Goal: Contribute content: Contribute content

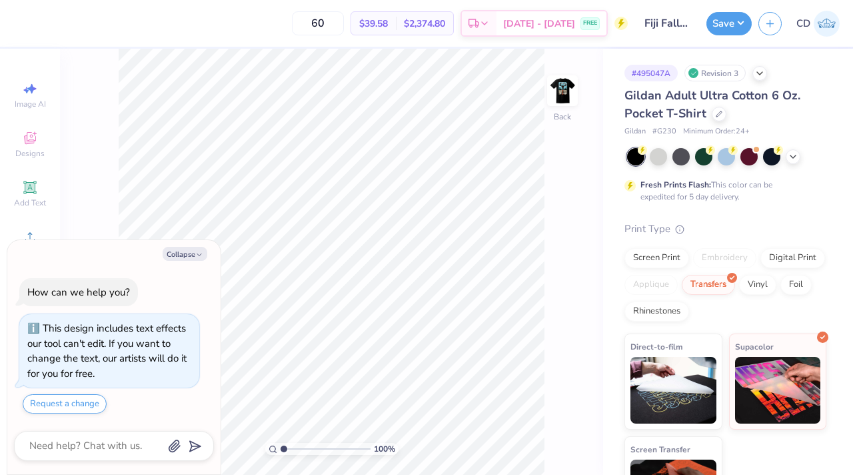
click at [185, 244] on div "Collapse How can we help you? This design includes text effects our tool can't …" at bounding box center [113, 357] width 213 height 235
click at [185, 250] on button "Collapse" at bounding box center [185, 254] width 45 height 14
type textarea "x"
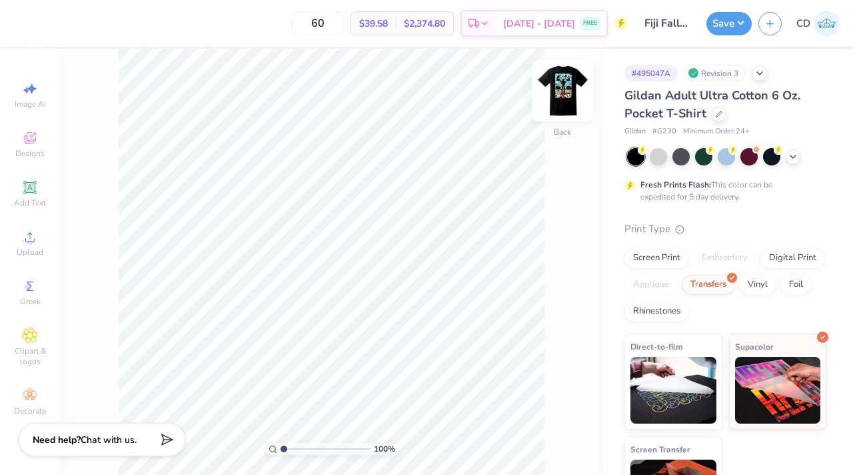
click at [551, 94] on img at bounding box center [562, 90] width 53 height 53
click at [33, 199] on span "Add Text" at bounding box center [30, 202] width 32 height 11
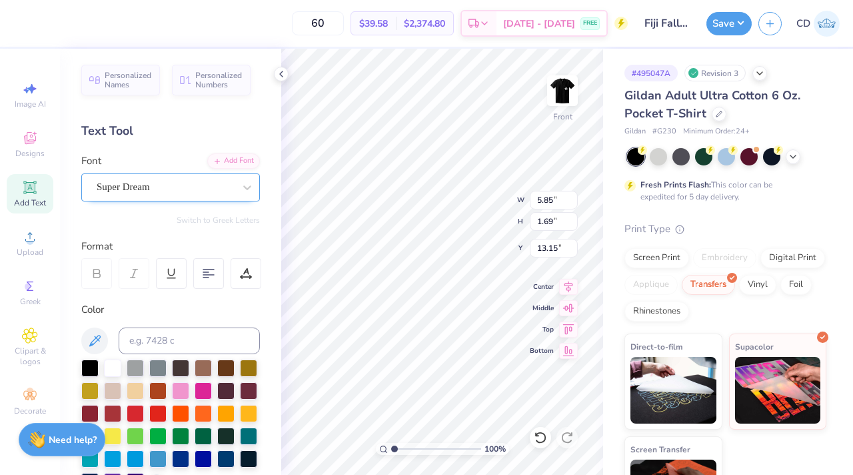
click at [165, 189] on div "Super Dream" at bounding box center [165, 187] width 140 height 21
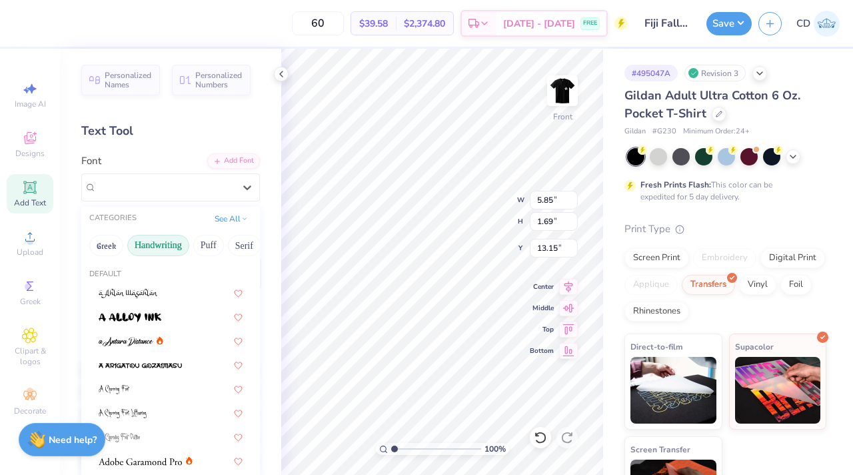
click at [164, 245] on button "Handwriting" at bounding box center [158, 245] width 62 height 21
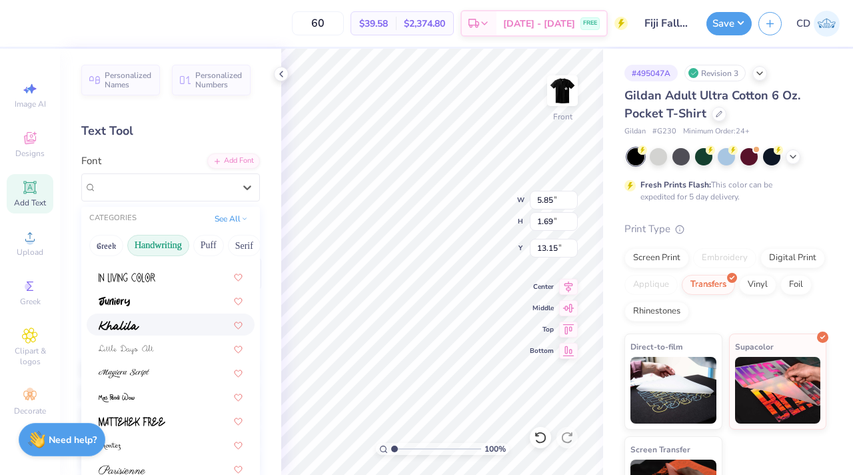
scroll to position [235, 0]
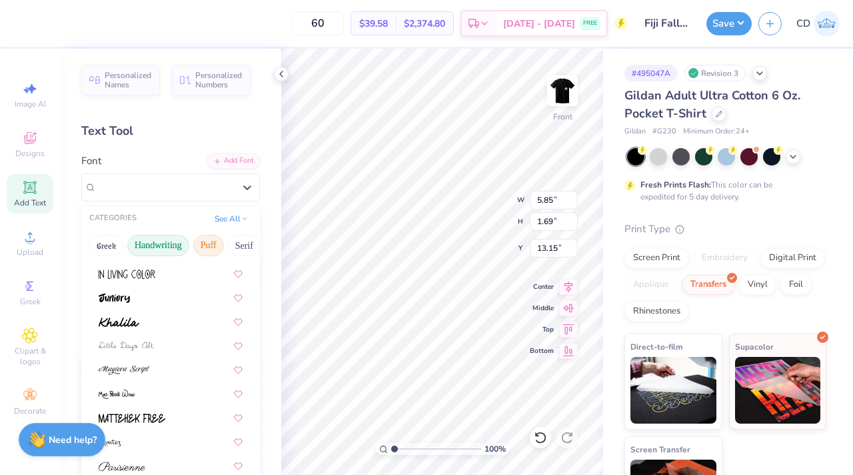
click at [215, 247] on button "Puff" at bounding box center [208, 245] width 31 height 21
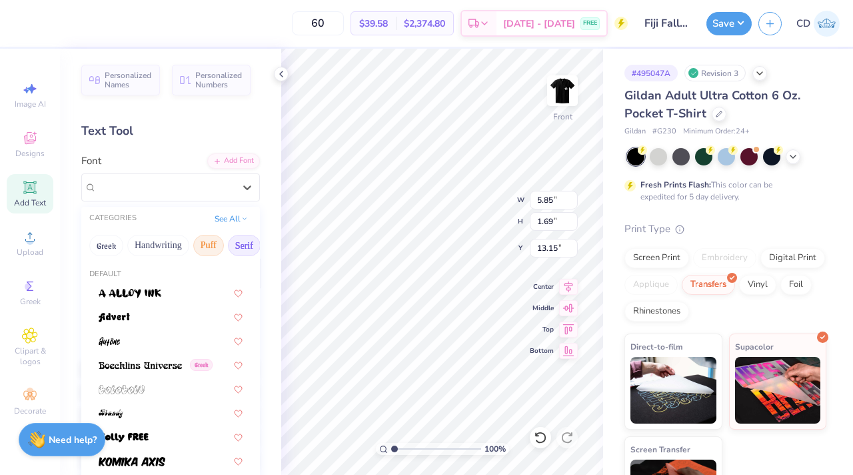
click at [233, 247] on button "Serif" at bounding box center [244, 245] width 33 height 21
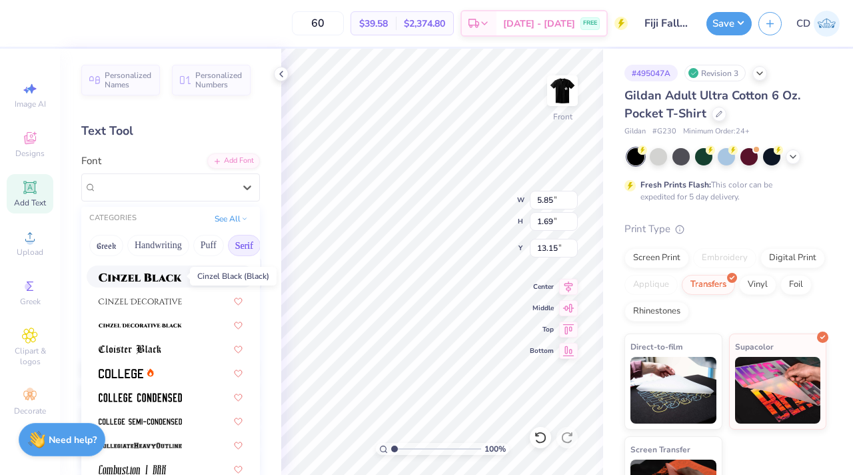
scroll to position [281, 0]
click at [169, 369] on div at bounding box center [171, 372] width 144 height 14
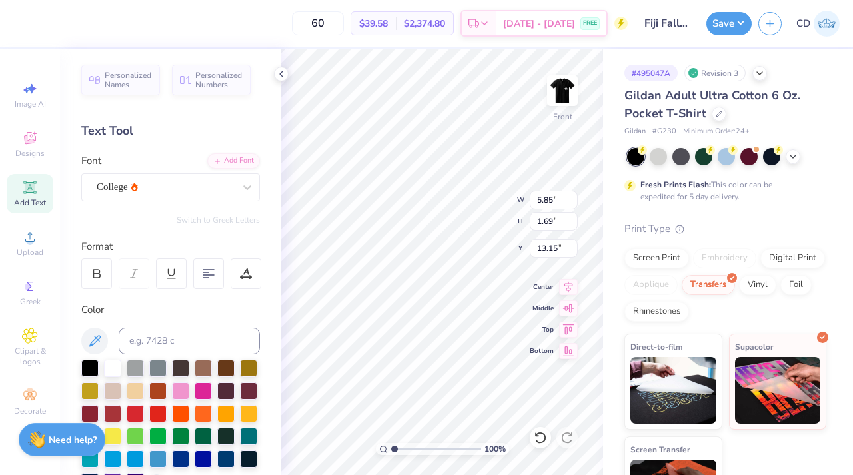
type input "5.31"
type input "1.65"
type input "13.17"
type textarea "not for college days alone"
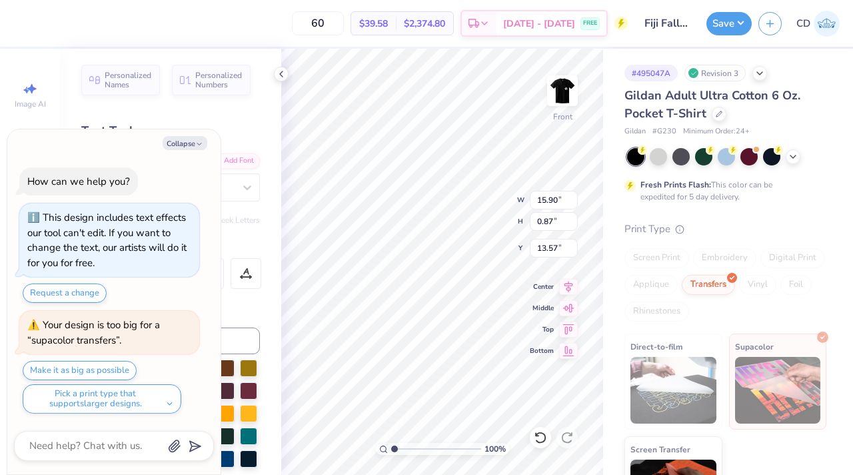
click at [188, 150] on div "Collapse How can we help you? This design includes text effects our tool can't …" at bounding box center [113, 301] width 213 height 345
click at [187, 145] on button "Collapse" at bounding box center [185, 143] width 45 height 14
type textarea "x"
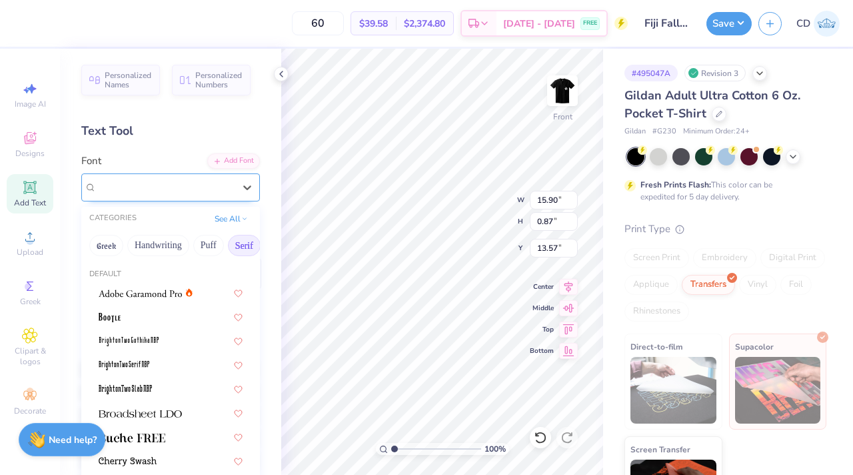
click at [195, 185] on div "College" at bounding box center [165, 187] width 140 height 21
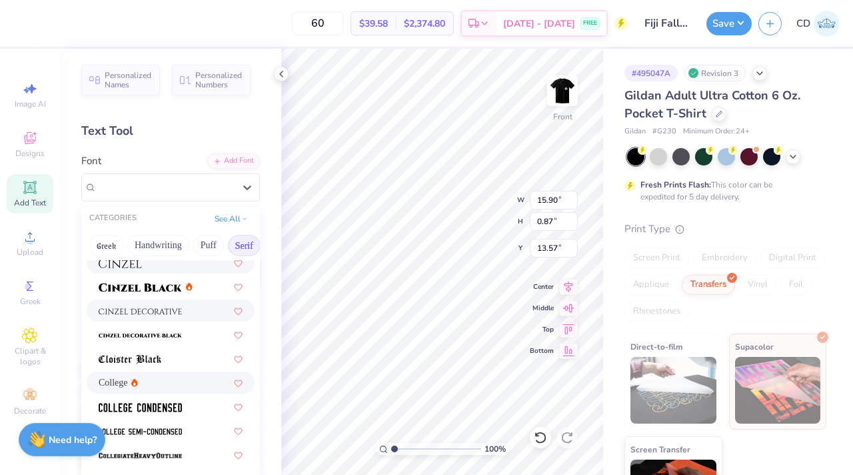
scroll to position [311, 0]
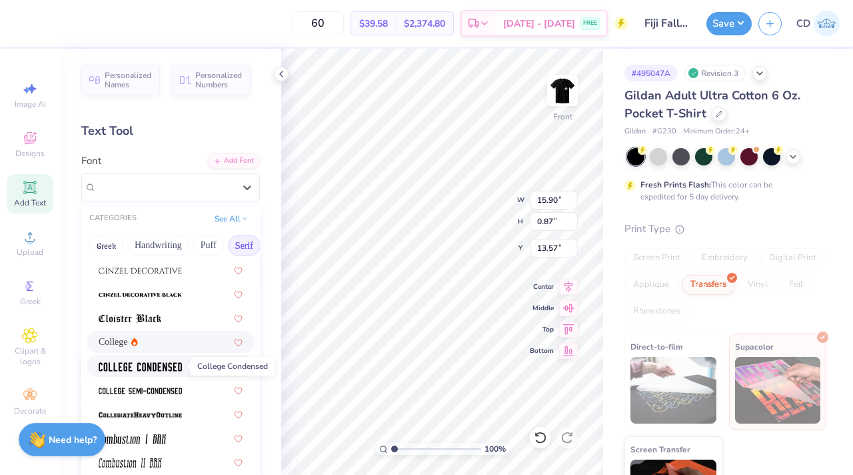
click at [150, 365] on img at bounding box center [140, 366] width 83 height 9
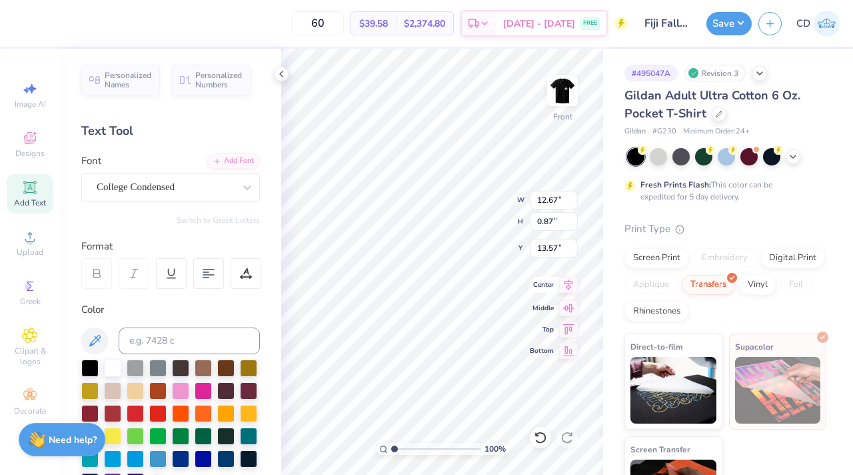
type input "9.04"
type input "0.62"
type input "13.81"
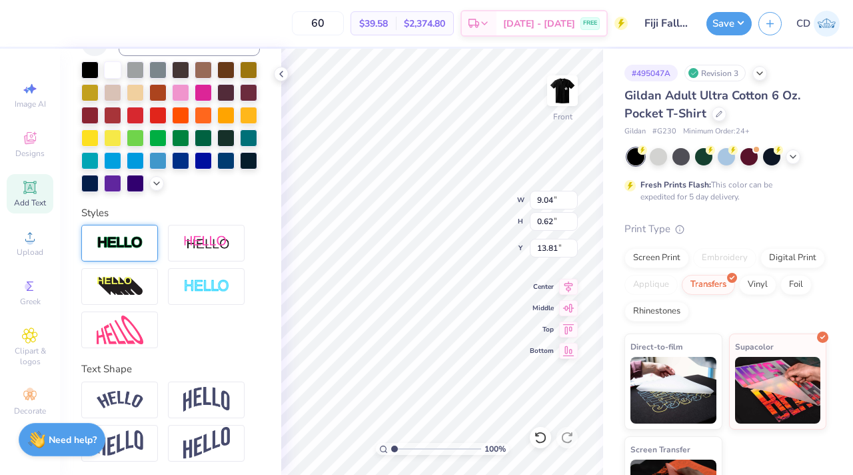
scroll to position [301, 0]
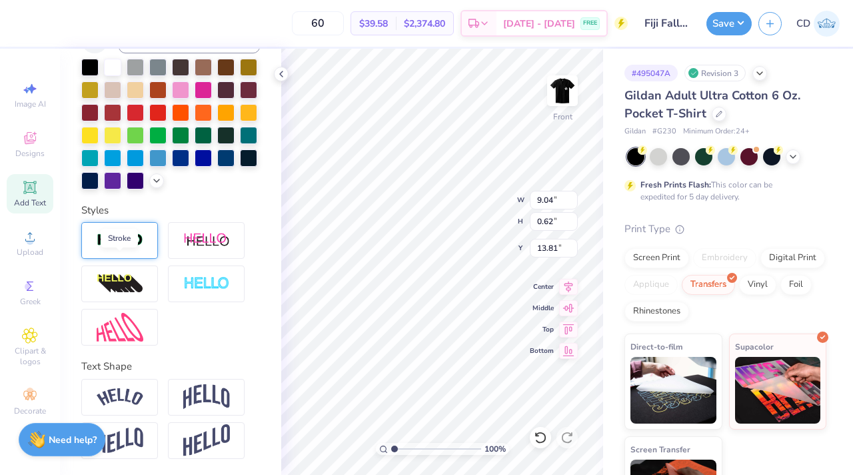
click at [127, 248] on img at bounding box center [120, 240] width 47 height 15
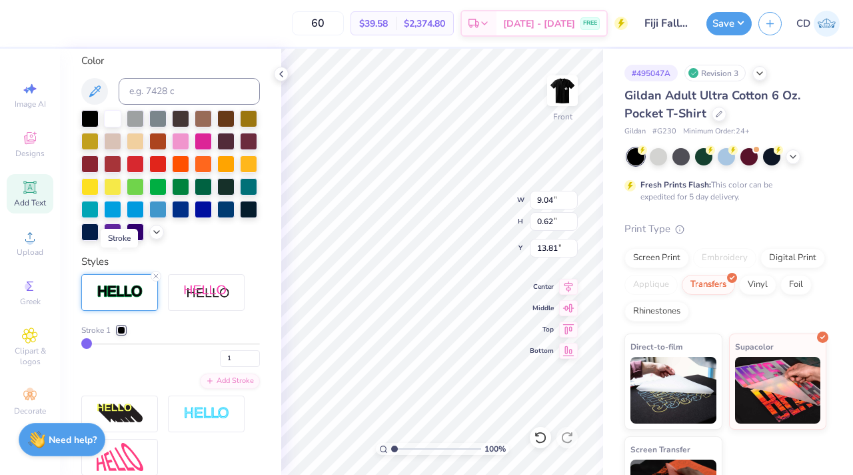
type input "9.05"
type input "0.63"
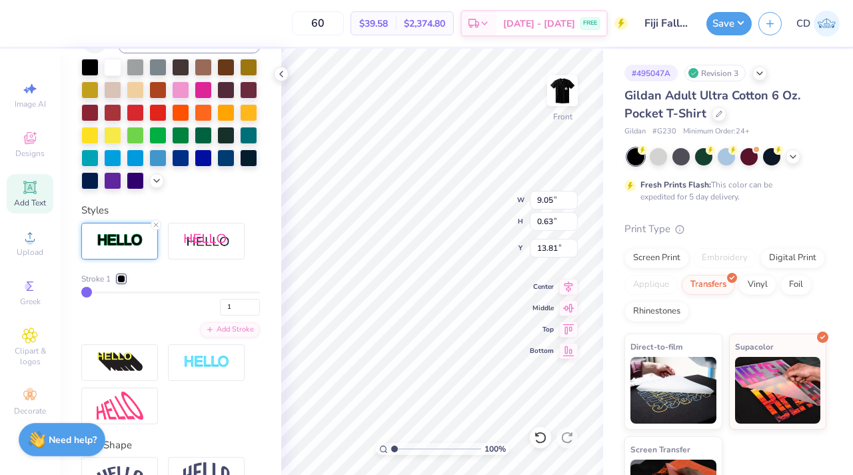
type input "2"
type input "3"
type input "4"
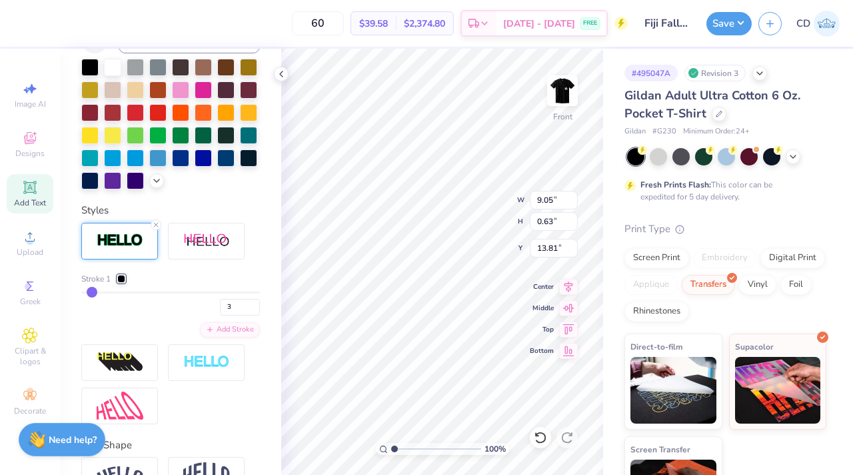
type input "4"
type input "5"
type input "6"
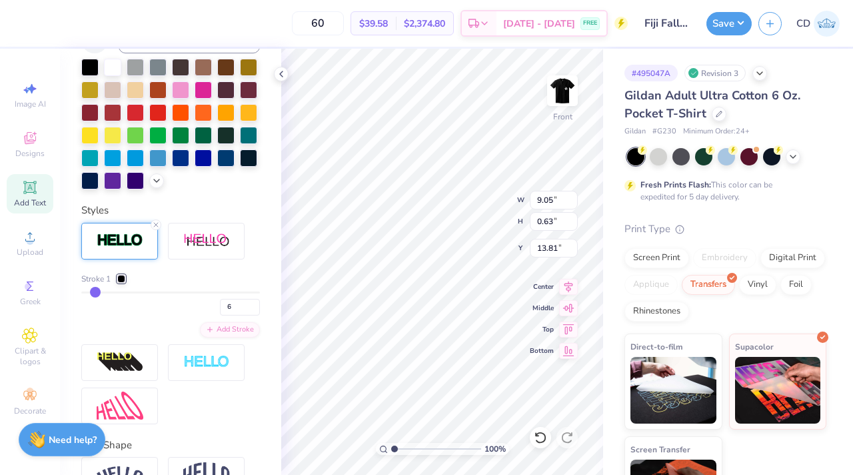
type input "7"
type input "8"
type input "9"
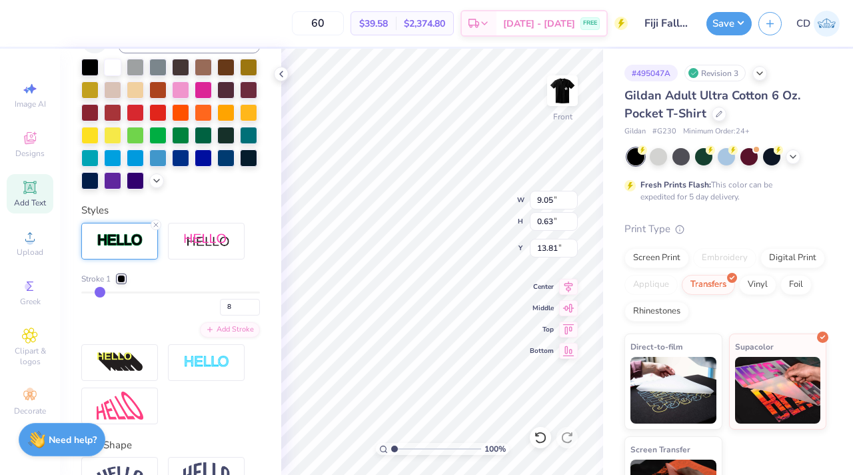
type input "9"
type input "10"
type input "11"
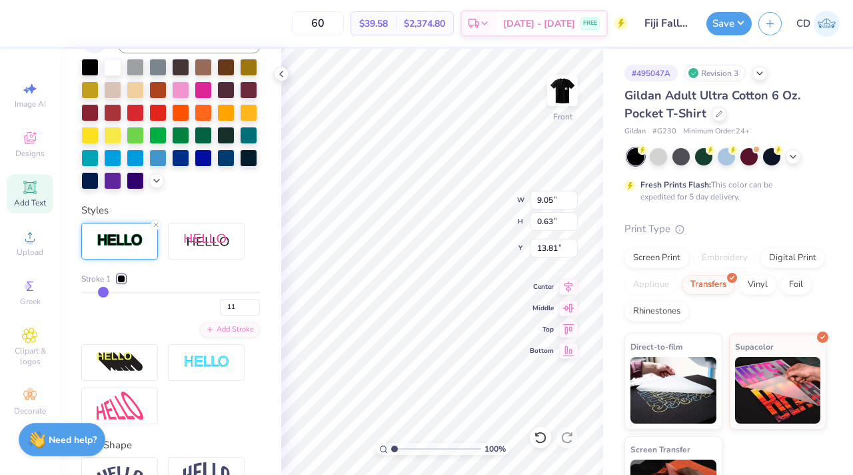
type input "12"
type input "13"
drag, startPoint x: 87, startPoint y: 311, endPoint x: 105, endPoint y: 313, distance: 18.7
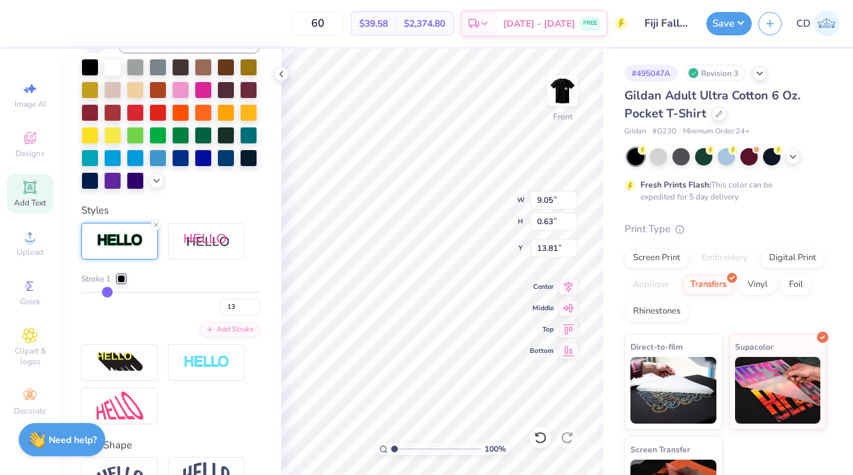
type input "13"
click at [105, 293] on input "range" at bounding box center [170, 292] width 179 height 2
type input "9.20"
type input "0.78"
type input "13.74"
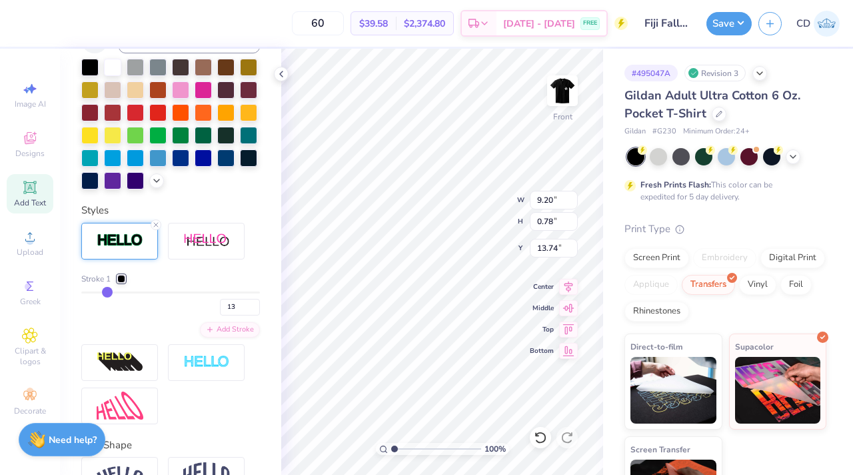
type input "12"
type input "11"
type input "10"
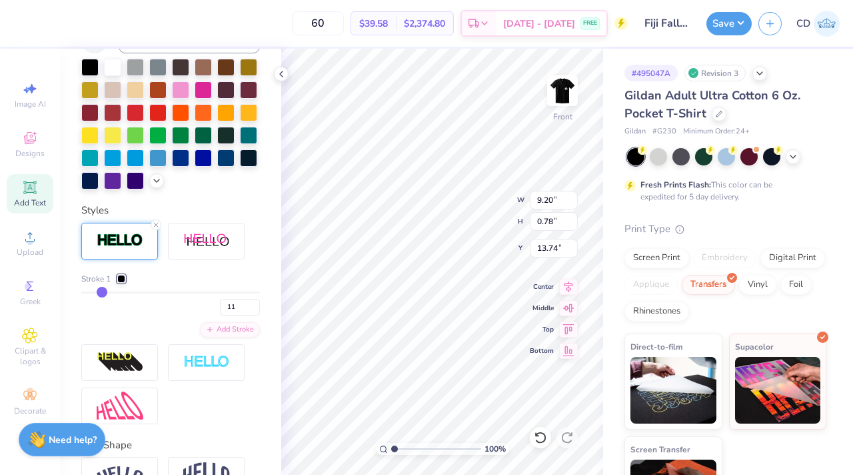
type input "10"
type input "9"
type input "8"
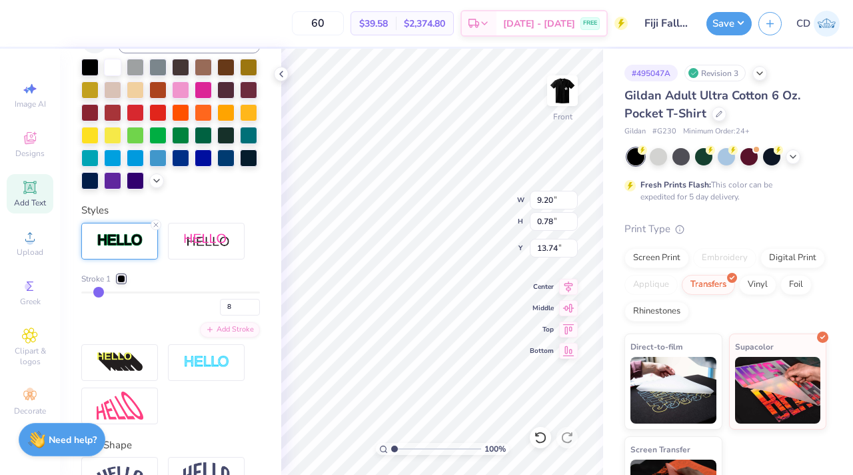
type input "7"
type input "6"
type input "5"
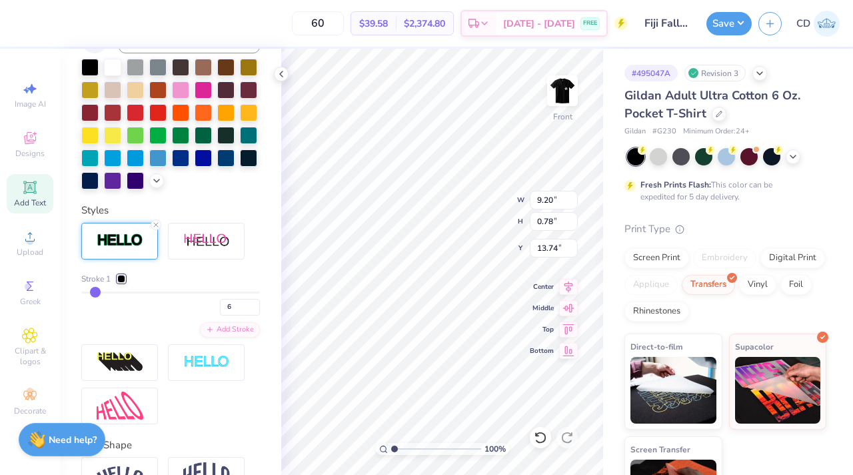
type input "5"
drag, startPoint x: 105, startPoint y: 314, endPoint x: 93, endPoint y: 314, distance: 12.0
type input "5"
click at [93, 293] on input "range" at bounding box center [170, 292] width 179 height 2
type input "9.10"
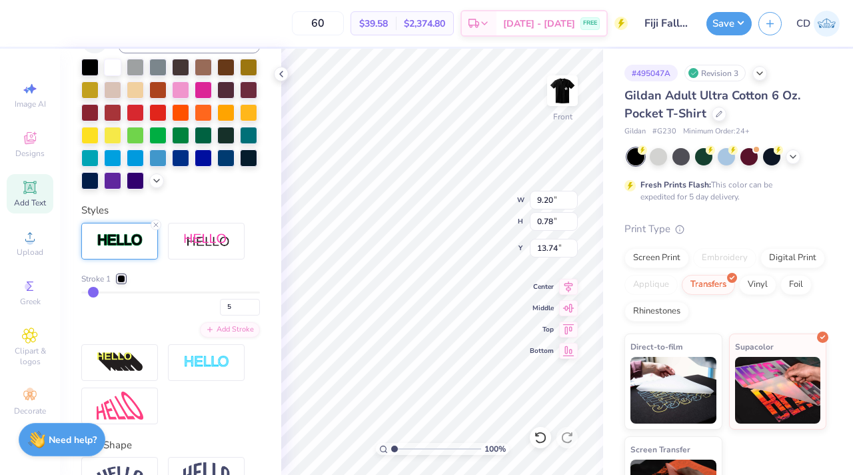
type input "0.68"
type input "13.78"
type input "4"
type input "3"
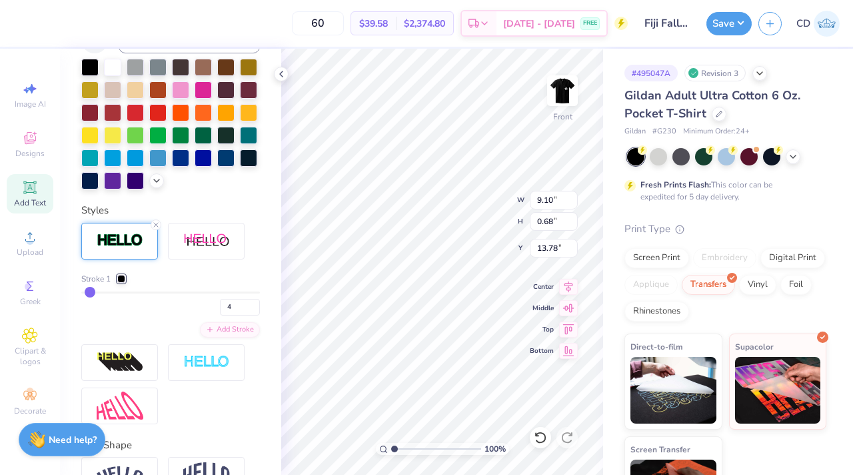
type input "3"
type input "2"
click at [89, 293] on input "range" at bounding box center [170, 292] width 179 height 2
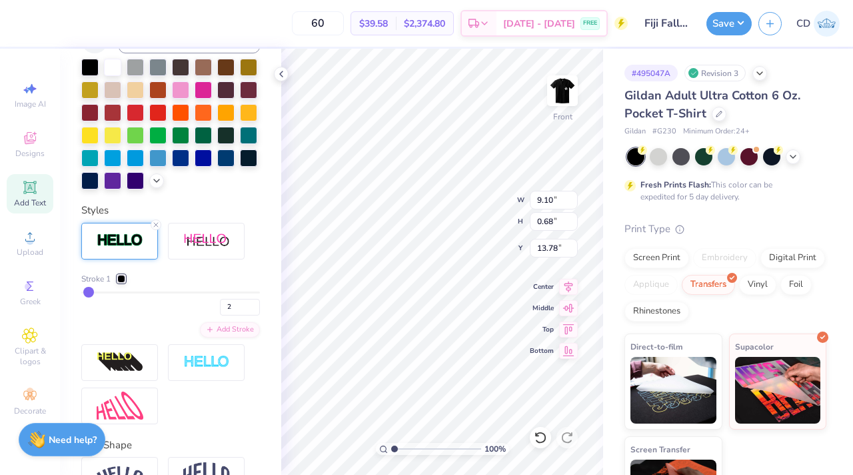
type input "9.06"
type input "0.64"
type input "18.00"
click at [277, 75] on icon at bounding box center [281, 74] width 11 height 11
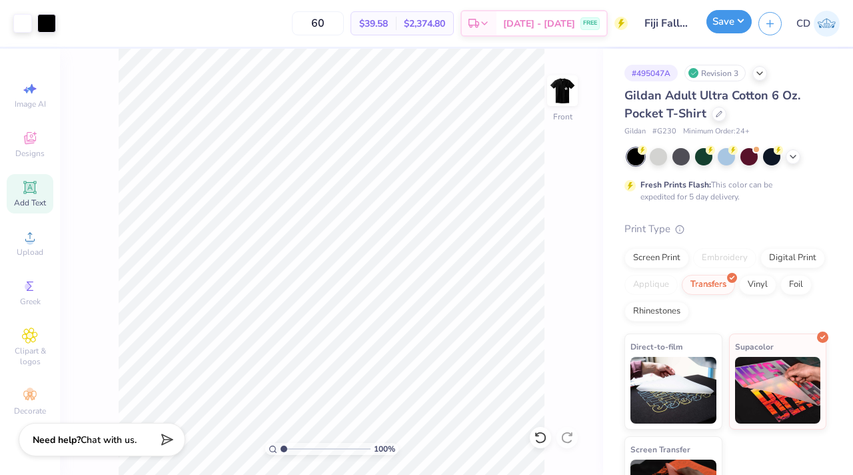
click at [718, 22] on button "Save" at bounding box center [729, 21] width 45 height 23
click at [729, 18] on button "Save" at bounding box center [729, 21] width 45 height 23
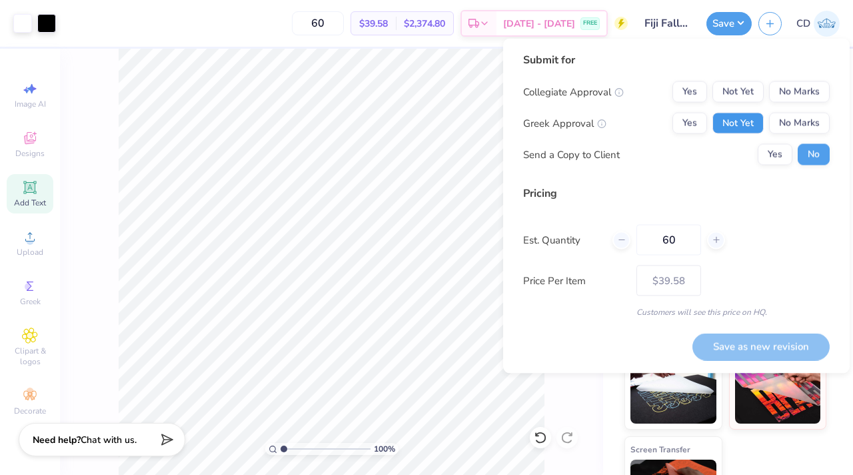
click at [723, 118] on button "Not Yet" at bounding box center [738, 123] width 51 height 21
click at [772, 103] on div "Collegiate Approval Yes Not Yet No Marks Greek Approval Yes Not Yet No Marks Se…" at bounding box center [676, 123] width 307 height 84
click at [781, 98] on button "No Marks" at bounding box center [799, 91] width 61 height 21
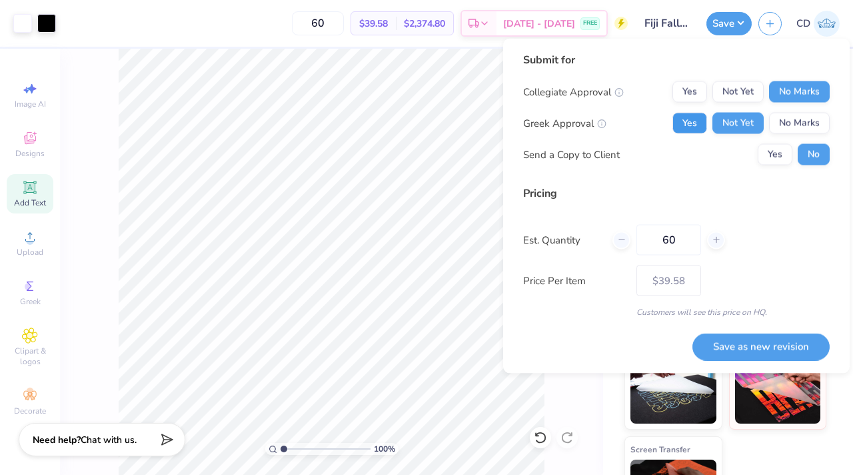
click at [700, 124] on button "Yes" at bounding box center [690, 123] width 35 height 21
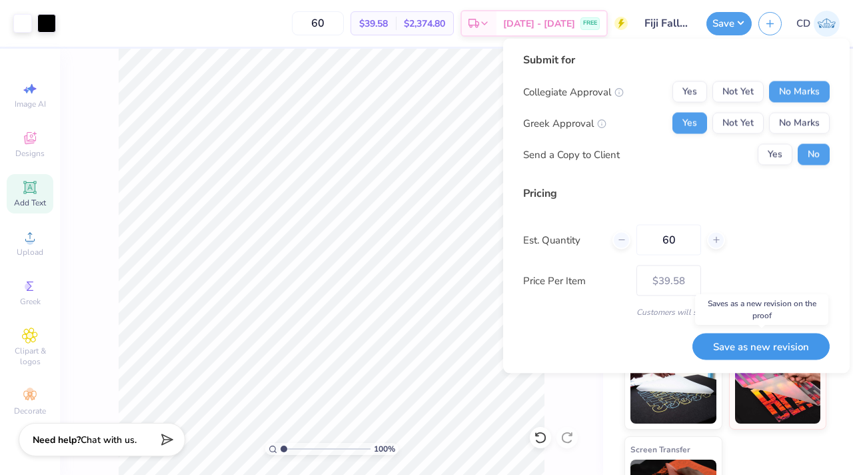
click at [731, 335] on button "Save as new revision" at bounding box center [761, 346] width 137 height 27
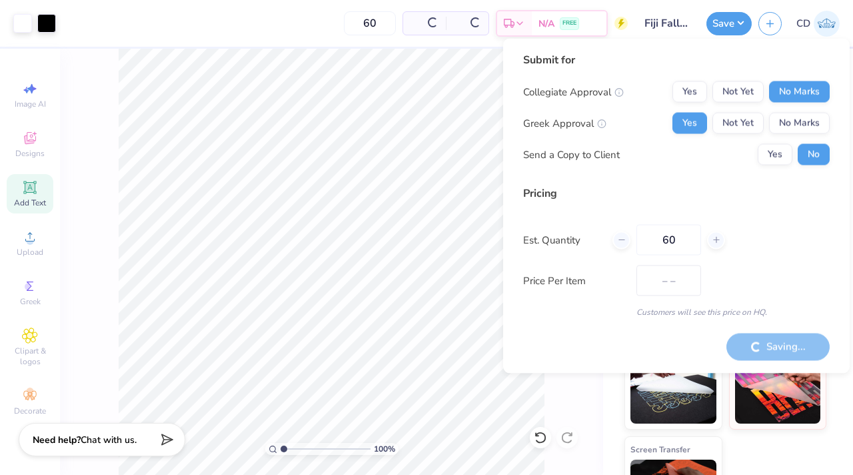
type input "$39.58"
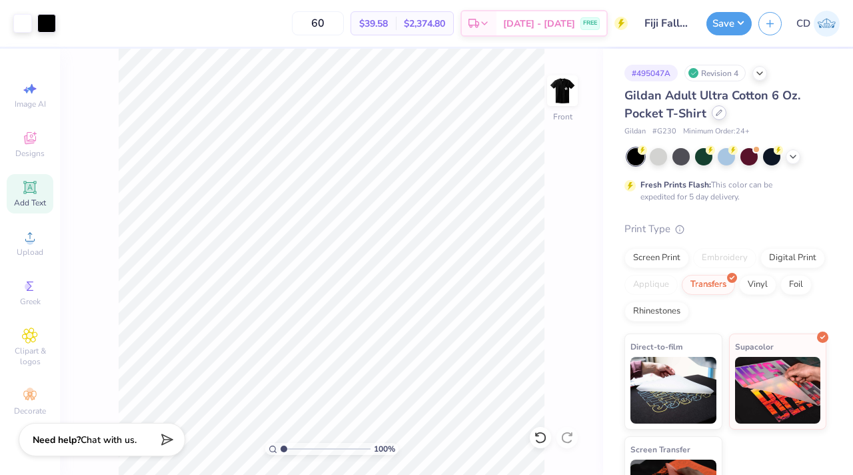
click at [716, 114] on icon at bounding box center [719, 112] width 7 height 7
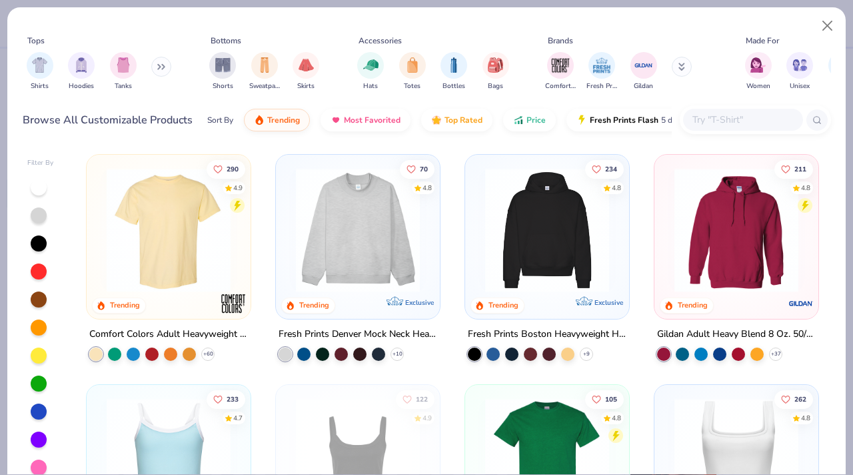
click at [701, 127] on input "text" at bounding box center [742, 119] width 103 height 15
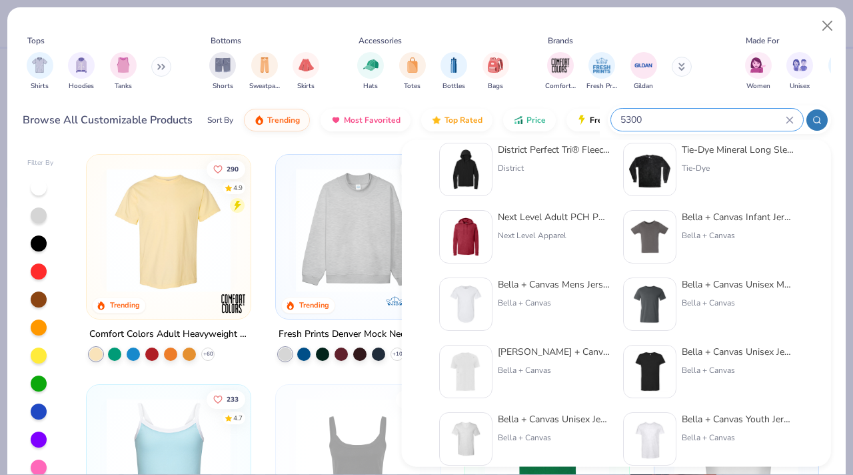
scroll to position [227, 0]
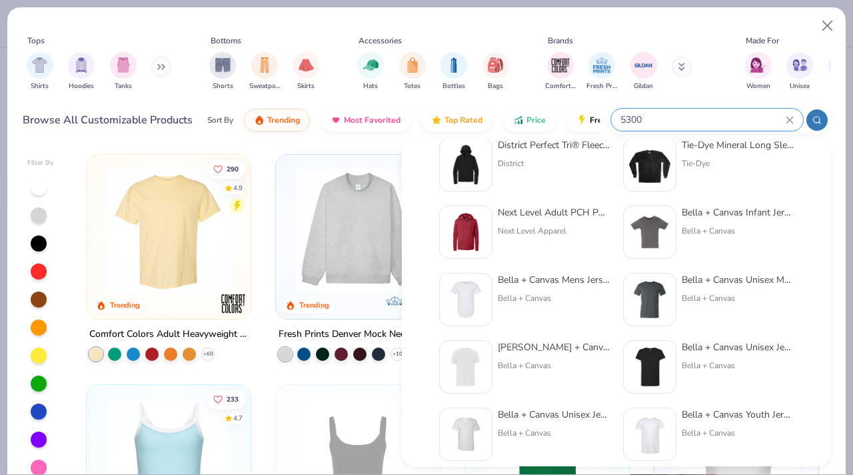
type input "5300"
